Goal: Task Accomplishment & Management: Use online tool/utility

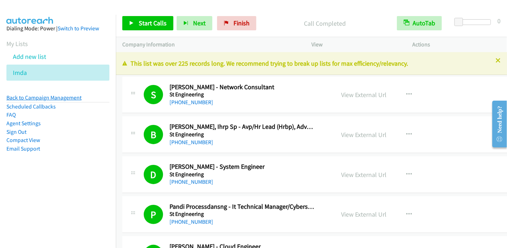
click at [50, 99] on link "Back to Campaign Management" at bounding box center [43, 97] width 75 height 7
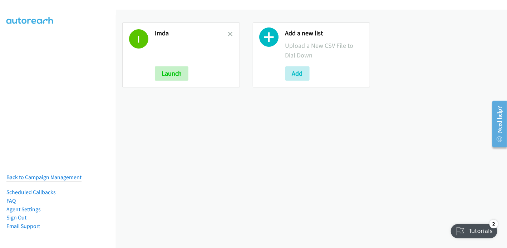
click at [268, 38] on icon at bounding box center [269, 38] width 19 height 19
click at [291, 73] on button "Add" at bounding box center [297, 73] width 24 height 14
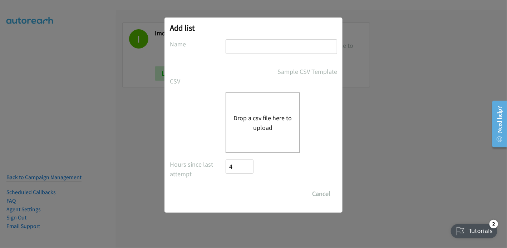
click at [284, 49] on input "text" at bounding box center [282, 46] width 112 height 15
type input "Pulse SE"
click at [252, 120] on button "Drop a csv file here to upload" at bounding box center [262, 122] width 59 height 19
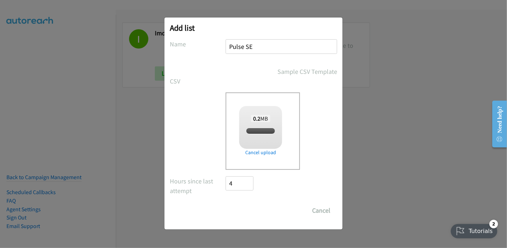
checkbox input "true"
click at [256, 125] on div "0.2 MB split_2.csv" at bounding box center [260, 125] width 43 height 38
click at [249, 207] on input "Save List" at bounding box center [245, 211] width 38 height 14
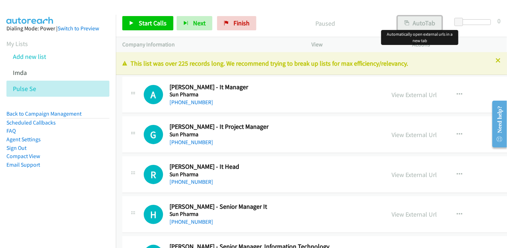
click at [425, 19] on button "AutoTab" at bounding box center [419, 23] width 44 height 14
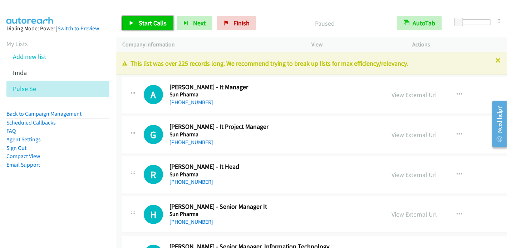
click at [135, 19] on link "Start Calls" at bounding box center [147, 23] width 51 height 14
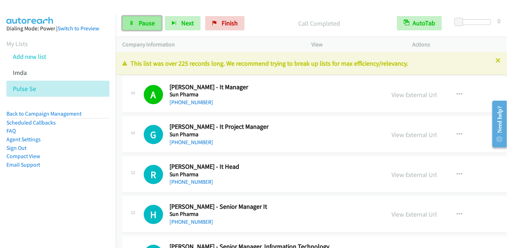
click at [144, 22] on span "Pause" at bounding box center [147, 23] width 16 height 8
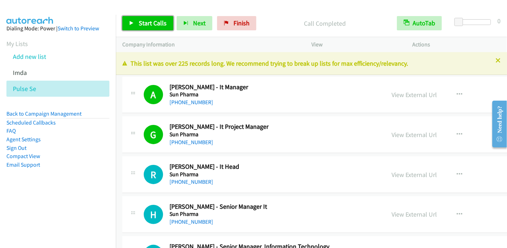
click at [149, 23] on span "Start Calls" at bounding box center [153, 23] width 28 height 8
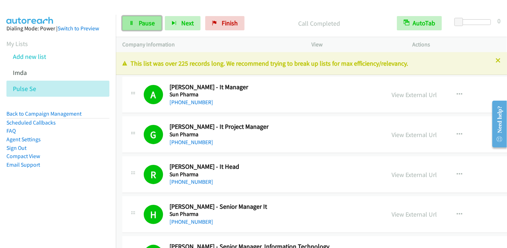
click at [132, 26] on link "Pause" at bounding box center [141, 23] width 39 height 14
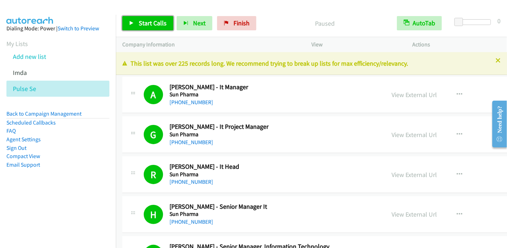
click at [135, 26] on link "Start Calls" at bounding box center [147, 23] width 51 height 14
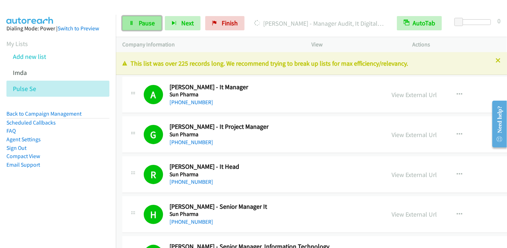
click at [150, 21] on span "Pause" at bounding box center [147, 23] width 16 height 8
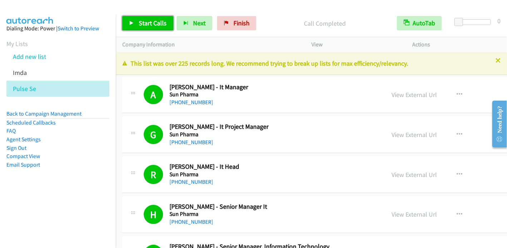
click at [145, 23] on span "Start Calls" at bounding box center [153, 23] width 28 height 8
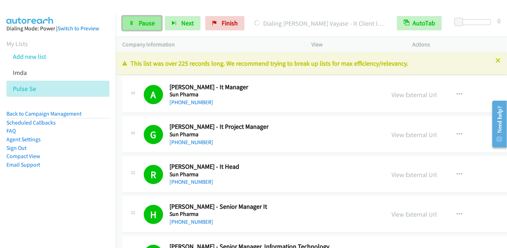
click at [149, 28] on link "Pause" at bounding box center [141, 23] width 39 height 14
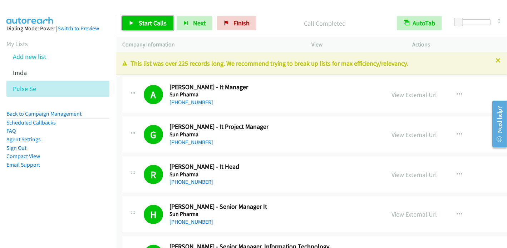
click at [143, 25] on span "Start Calls" at bounding box center [153, 23] width 28 height 8
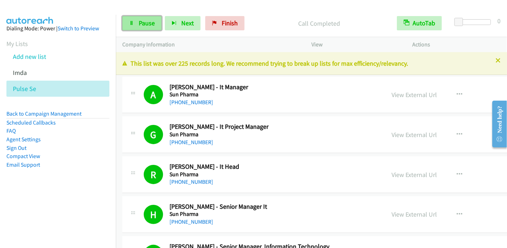
click at [139, 22] on span "Pause" at bounding box center [147, 23] width 16 height 8
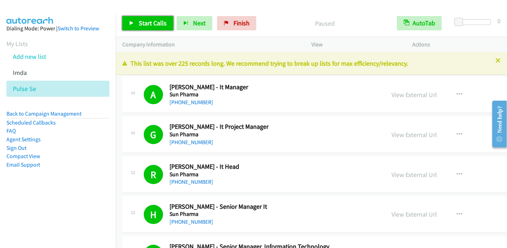
click at [139, 22] on span "Start Calls" at bounding box center [153, 23] width 28 height 8
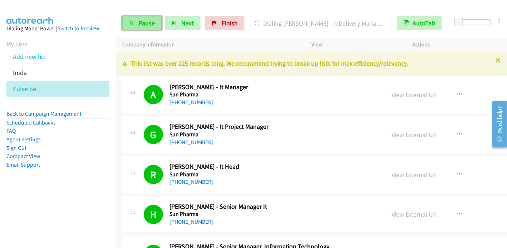
click at [143, 19] on span "Pause" at bounding box center [147, 23] width 16 height 8
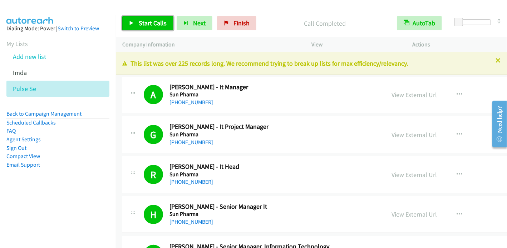
click at [147, 21] on span "Start Calls" at bounding box center [153, 23] width 28 height 8
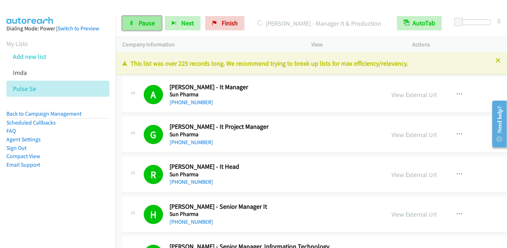
click at [148, 26] on span "Pause" at bounding box center [147, 23] width 16 height 8
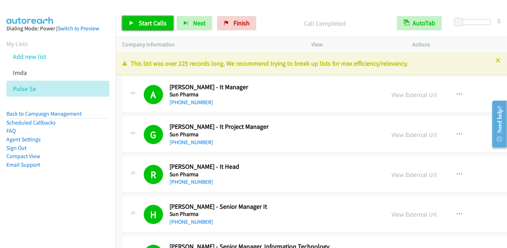
click at [140, 24] on span "Start Calls" at bounding box center [153, 23] width 28 height 8
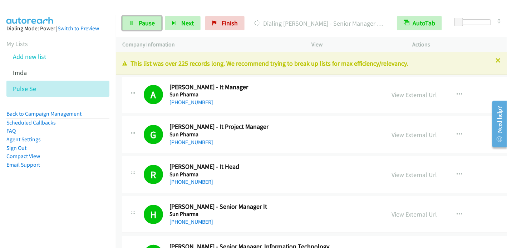
drag, startPoint x: 133, startPoint y: 24, endPoint x: 172, endPoint y: 11, distance: 40.6
click at [133, 24] on icon at bounding box center [131, 23] width 5 height 5
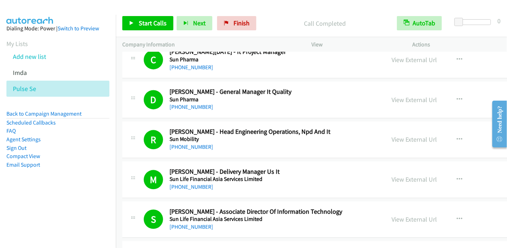
scroll to position [715, 0]
click at [450, 137] on button "button" at bounding box center [459, 139] width 19 height 14
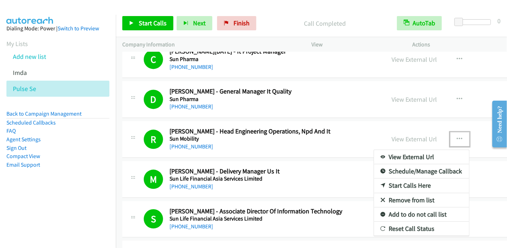
click at [374, 185] on link "Start Calls Here" at bounding box center [421, 186] width 95 height 14
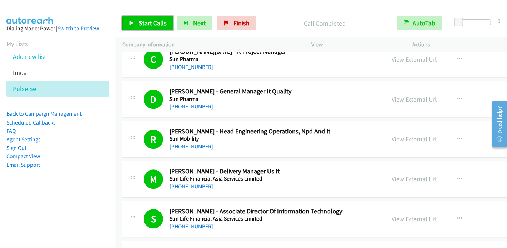
click at [139, 24] on span "Start Calls" at bounding box center [153, 23] width 28 height 8
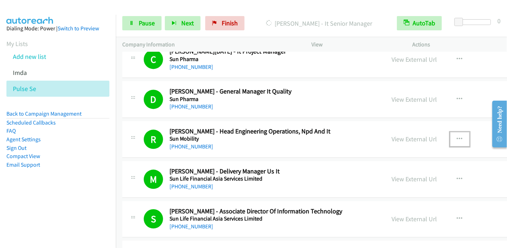
click at [457, 137] on icon "button" at bounding box center [460, 140] width 6 height 6
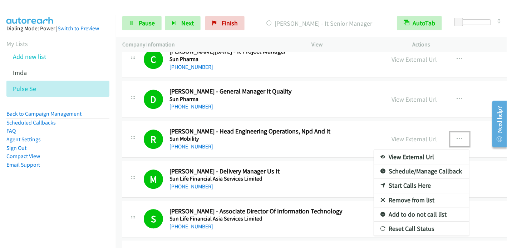
click at [146, 25] on div at bounding box center [253, 124] width 507 height 248
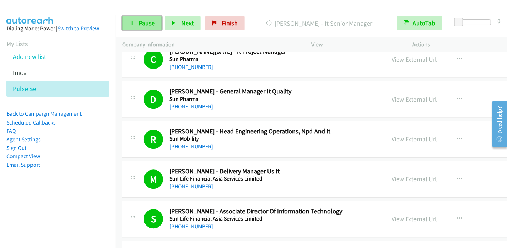
click at [146, 26] on span "Pause" at bounding box center [147, 23] width 16 height 8
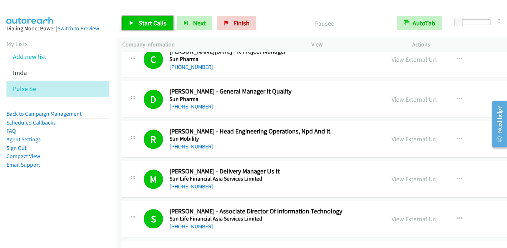
click at [145, 24] on span "Start Calls" at bounding box center [153, 23] width 28 height 8
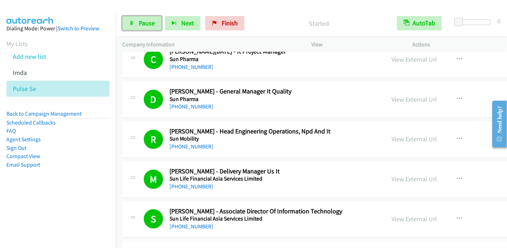
click at [145, 24] on span "Pause" at bounding box center [147, 23] width 16 height 8
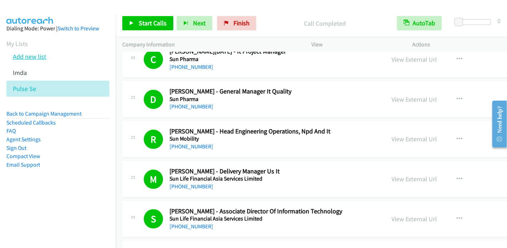
click at [35, 54] on link "Add new list" at bounding box center [29, 57] width 33 height 8
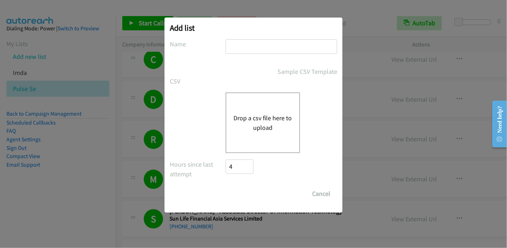
click at [262, 50] on input "text" at bounding box center [282, 46] width 112 height 15
type input "IMDA"
click at [260, 117] on button "Drop a csv file here to upload" at bounding box center [262, 122] width 59 height 19
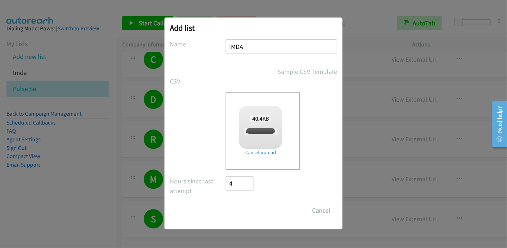
checkbox input "true"
click at [251, 213] on input "Save List" at bounding box center [245, 211] width 38 height 14
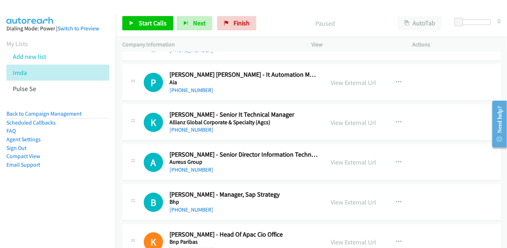
scroll to position [36, 0]
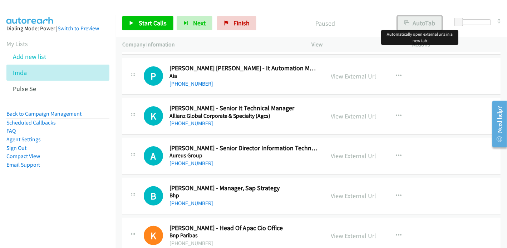
click at [411, 26] on button "AutoTab" at bounding box center [419, 23] width 44 height 14
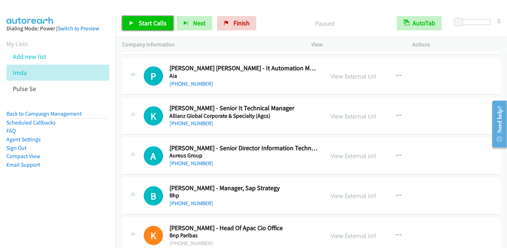
click at [129, 22] on icon at bounding box center [131, 23] width 5 height 5
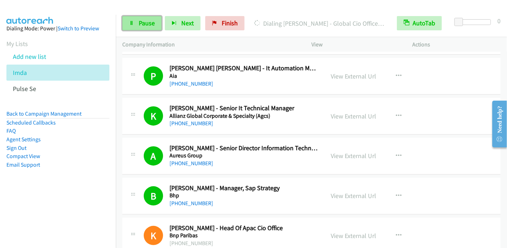
click at [138, 30] on link "Pause" at bounding box center [141, 23] width 39 height 14
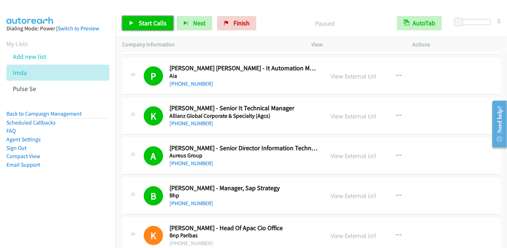
click at [136, 21] on link "Start Calls" at bounding box center [147, 23] width 51 height 14
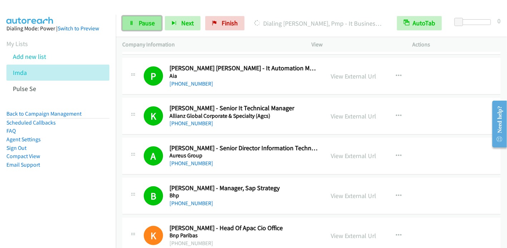
click at [142, 25] on span "Pause" at bounding box center [147, 23] width 16 height 8
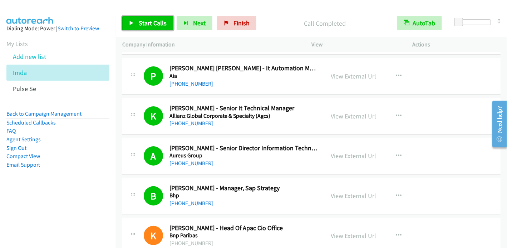
click at [142, 20] on span "Start Calls" at bounding box center [153, 23] width 28 height 8
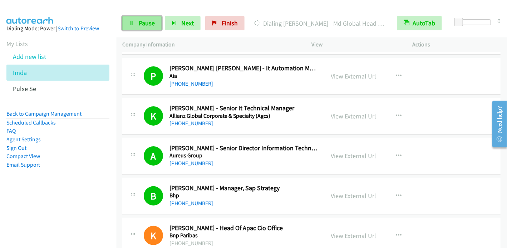
click at [136, 20] on link "Pause" at bounding box center [141, 23] width 39 height 14
